Goal: Download file/media

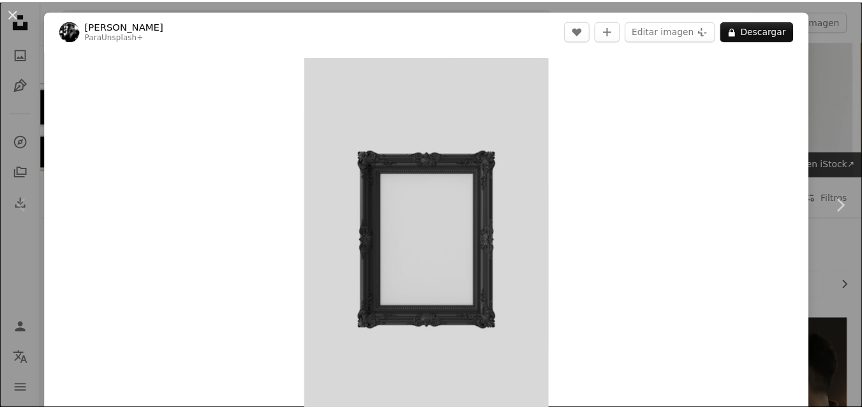
scroll to position [191, 0]
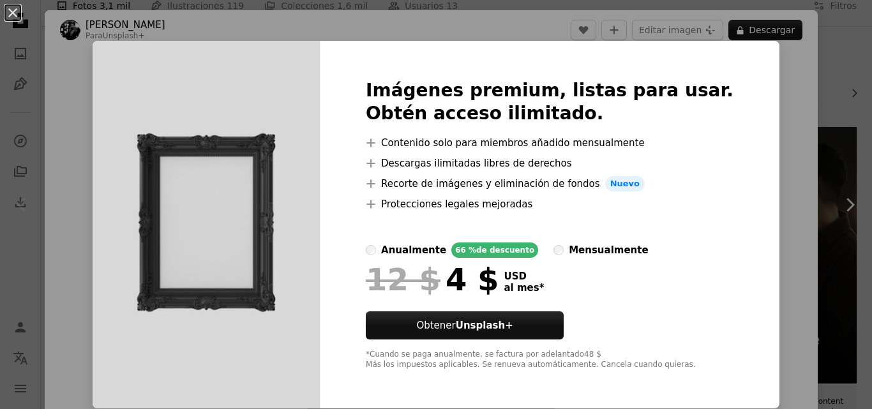
click at [769, 66] on div "An X shape Imágenes premium, listas para usar. Obtén acceso ilimitado. A plus s…" at bounding box center [436, 204] width 872 height 409
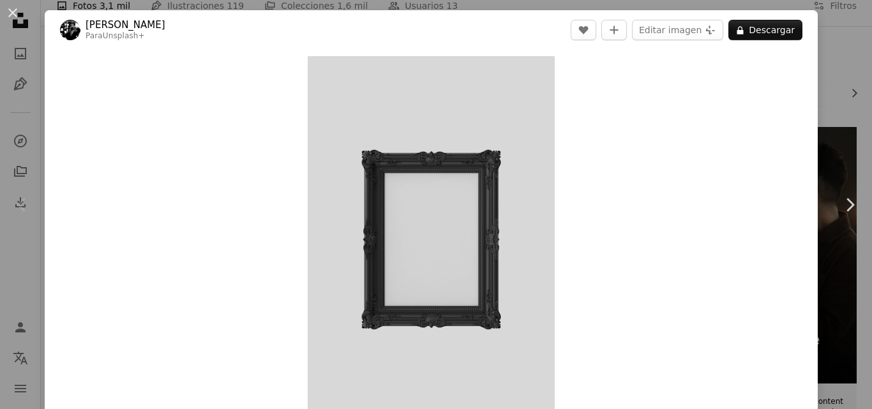
click at [817, 51] on div "An X shape Chevron left Chevron right [PERSON_NAME] Para Unsplash+ A heart A pl…" at bounding box center [436, 204] width 872 height 409
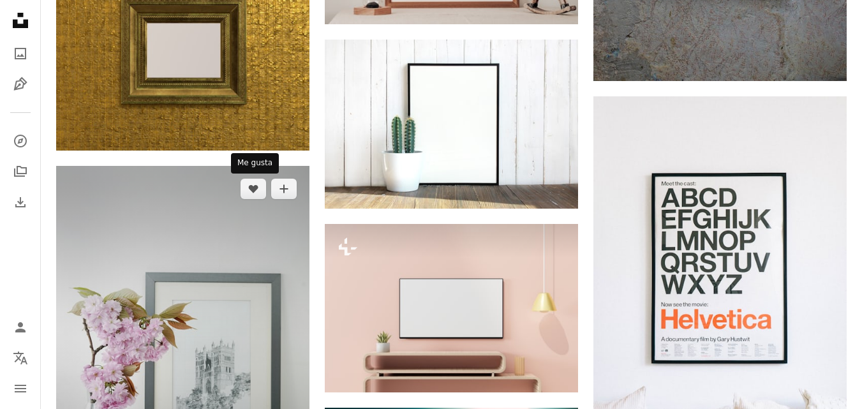
scroll to position [1340, 0]
